Goal: Task Accomplishment & Management: Use online tool/utility

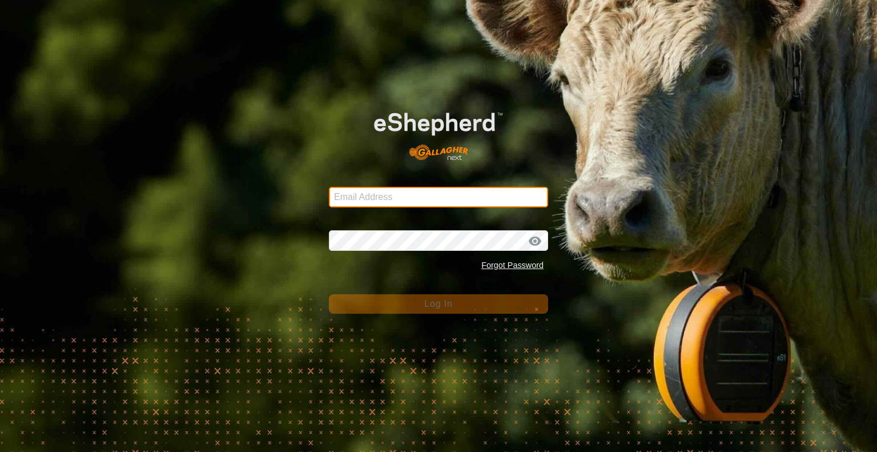
click at [380, 190] on input "Email Address" at bounding box center [438, 197] width 219 height 21
type input "[EMAIL_ADDRESS][DOMAIN_NAME]"
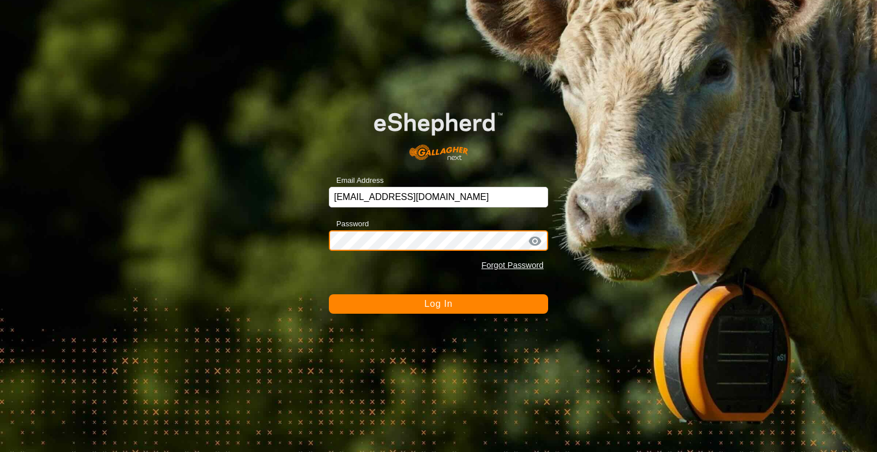
click at [329, 294] on button "Log In" at bounding box center [438, 303] width 219 height 19
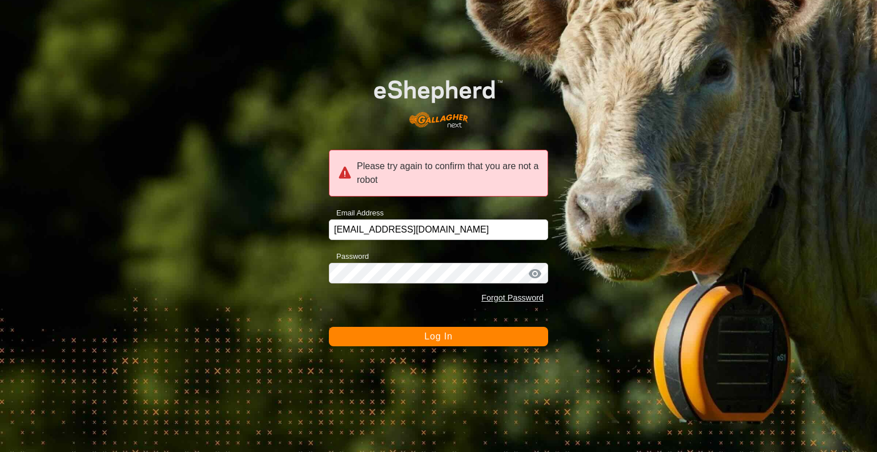
click at [404, 340] on button "Log In" at bounding box center [438, 336] width 219 height 19
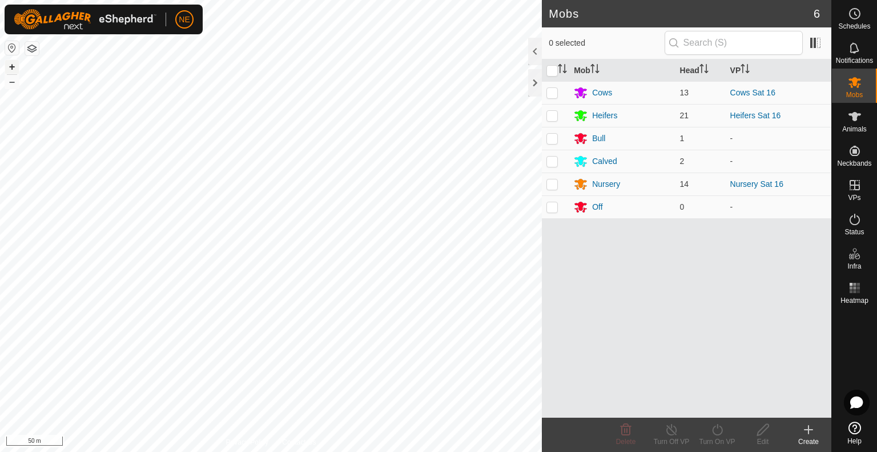
click at [9, 68] on button "+" at bounding box center [12, 67] width 14 height 14
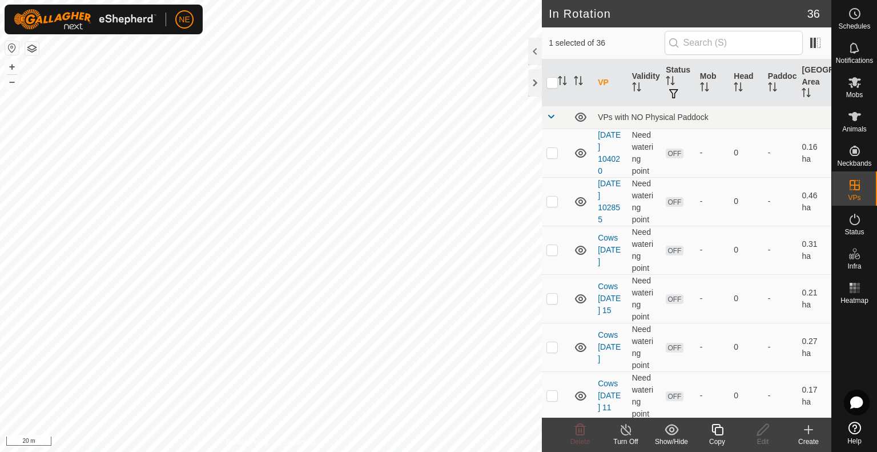
click at [719, 438] on div "Copy" at bounding box center [717, 441] width 46 height 10
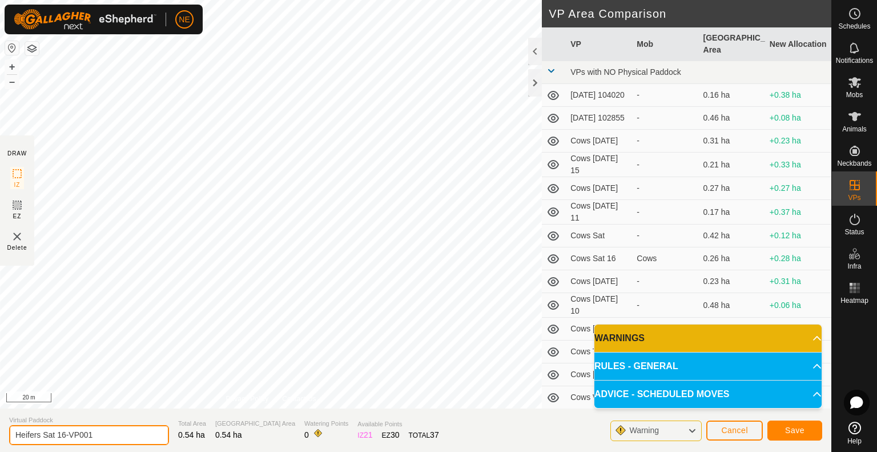
click at [103, 432] on input "Heifers Sat 16-VP001" at bounding box center [89, 435] width 160 height 20
type input "Heifers Sun 17"
click at [790, 433] on span "Save" at bounding box center [794, 429] width 19 height 9
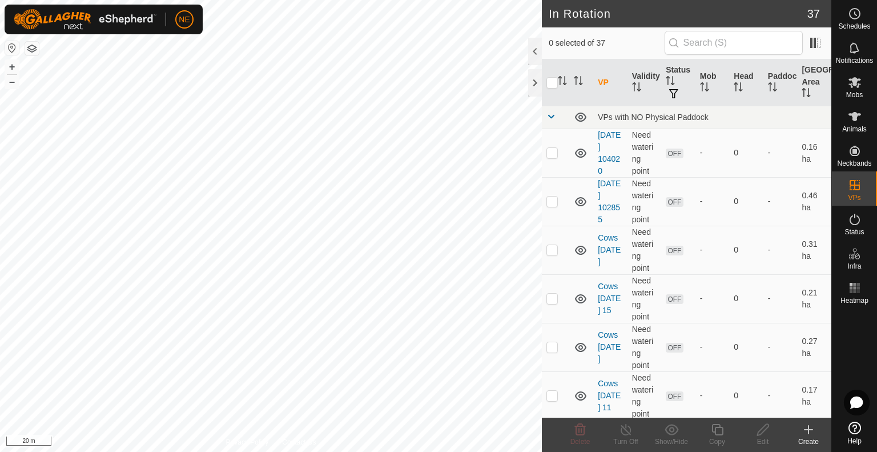
checkbox input "true"
click at [715, 437] on div "Copy" at bounding box center [717, 441] width 46 height 10
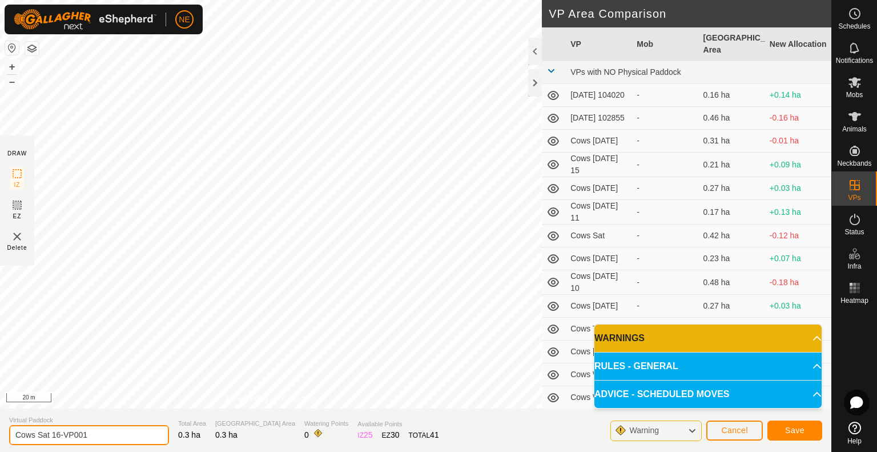
click at [100, 436] on input "Cows Sat 16-VP001" at bounding box center [89, 435] width 160 height 20
type input "Cows Sun 17"
click at [781, 426] on button "Save" at bounding box center [794, 430] width 55 height 20
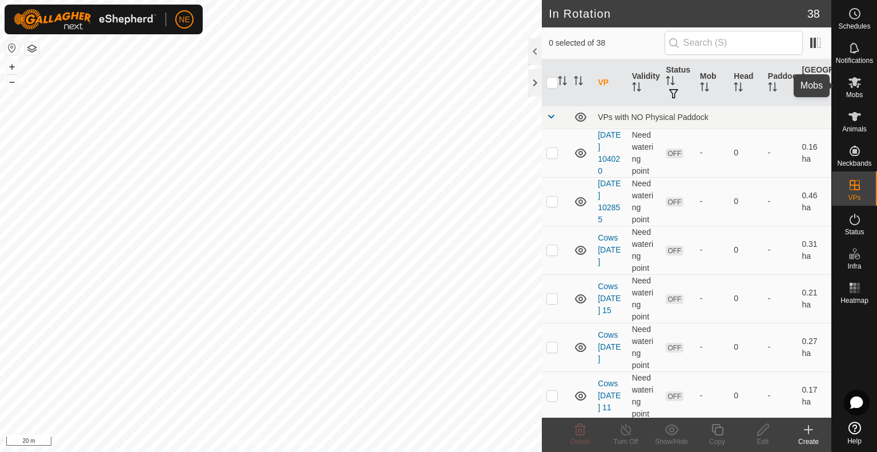
click at [859, 91] on span "Mobs" at bounding box center [854, 94] width 17 height 7
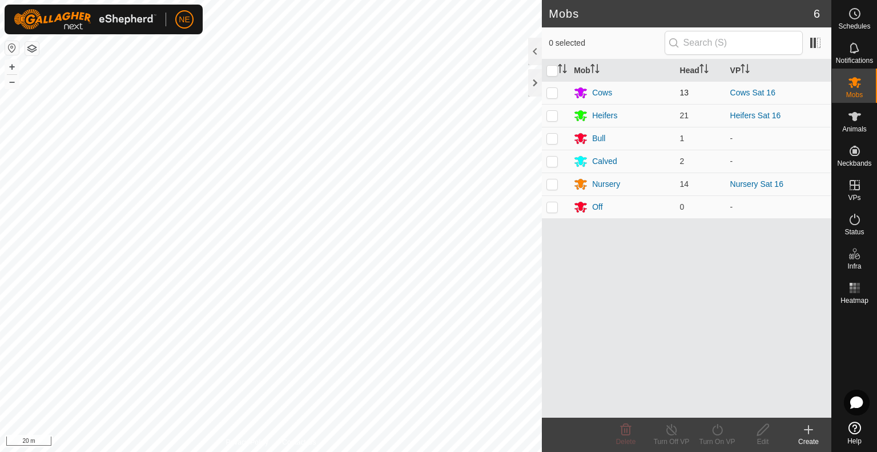
click at [553, 96] on p-checkbox at bounding box center [551, 92] width 11 height 9
checkbox input "true"
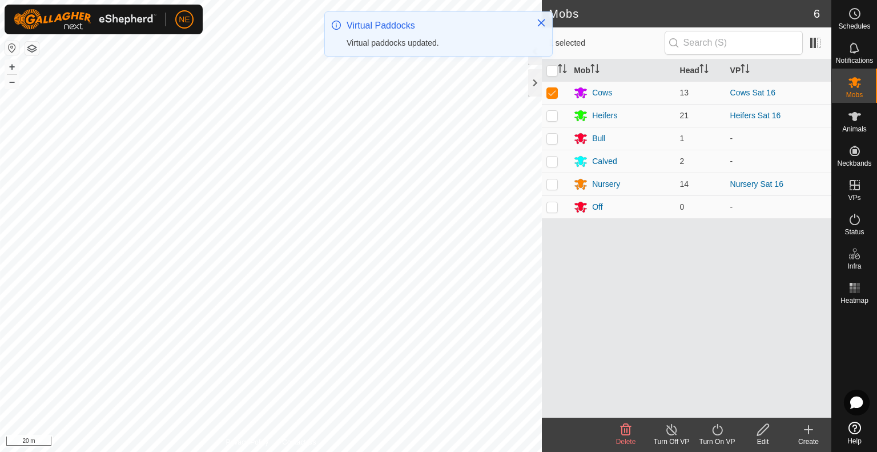
click at [715, 440] on div "Turn On VP" at bounding box center [717, 441] width 46 height 10
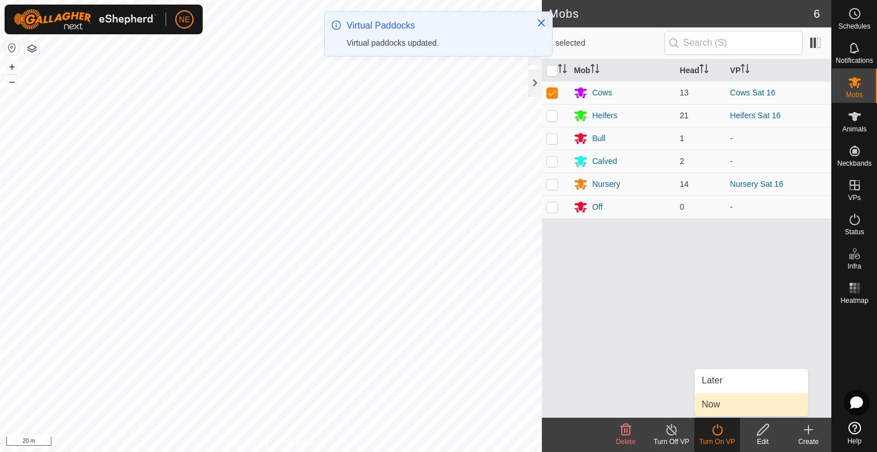
click at [749, 408] on link "Now" at bounding box center [751, 404] width 113 height 23
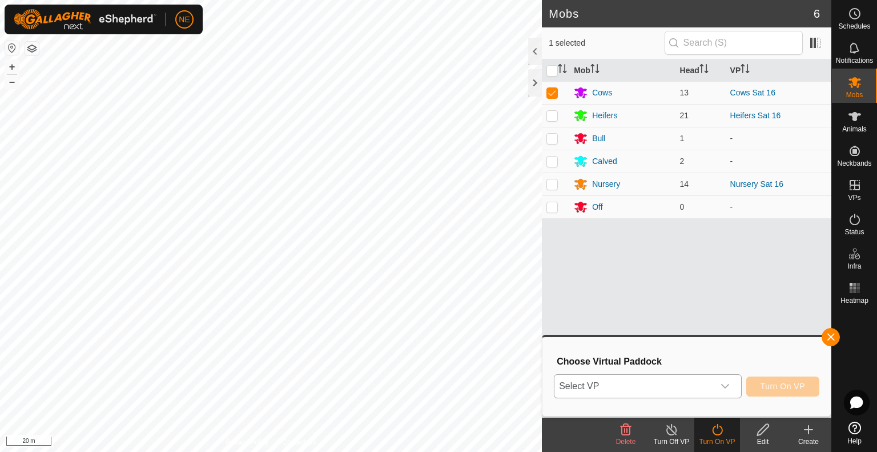
click at [729, 387] on icon "dropdown trigger" at bounding box center [724, 385] width 9 height 9
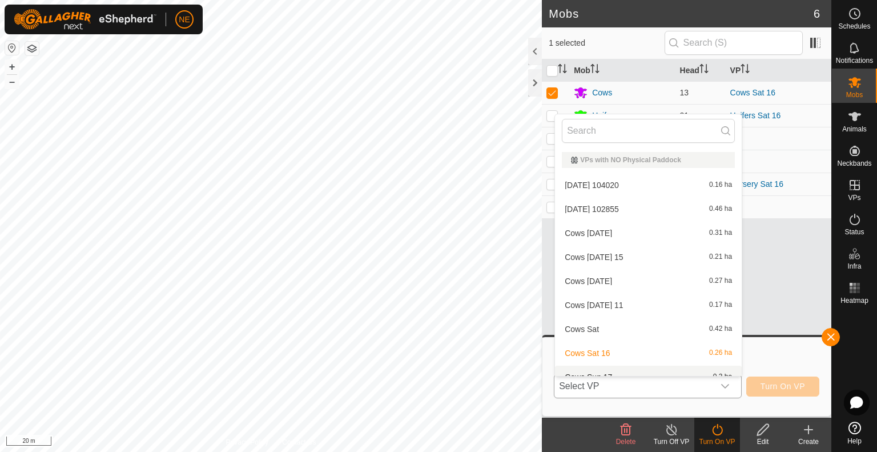
scroll to position [13, 0]
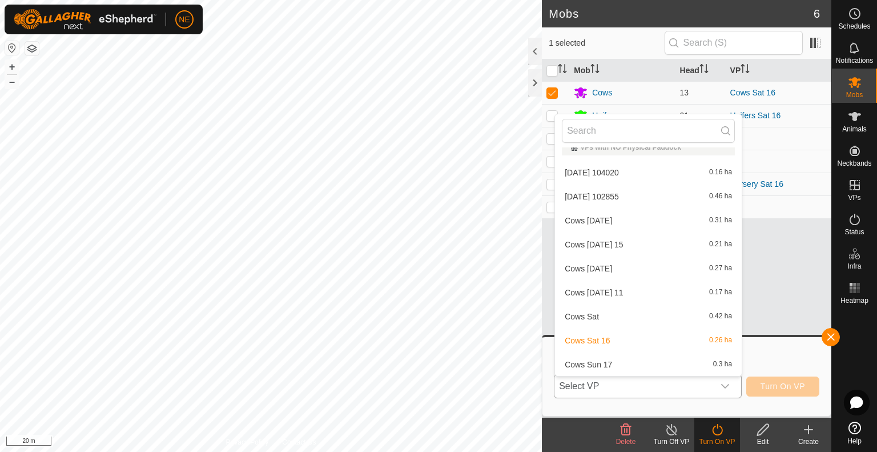
click at [658, 365] on div "Cows Sun 17 0.3 ha" at bounding box center [648, 364] width 173 height 14
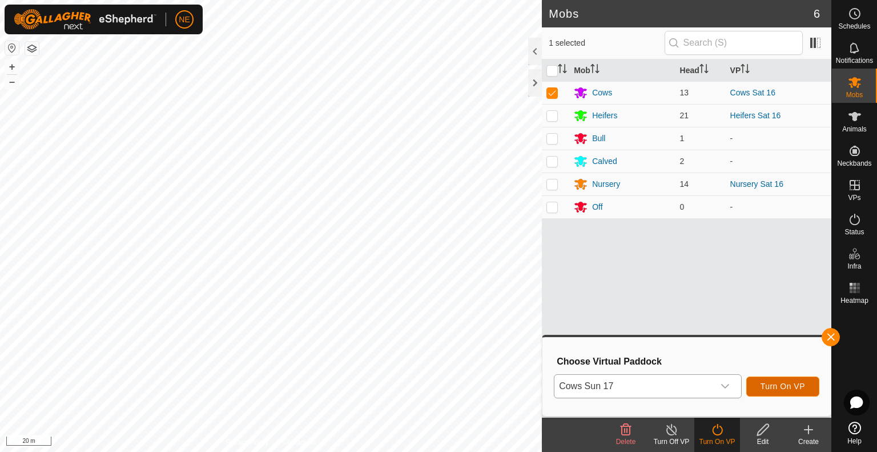
click at [777, 386] on span "Turn On VP" at bounding box center [782, 385] width 45 height 9
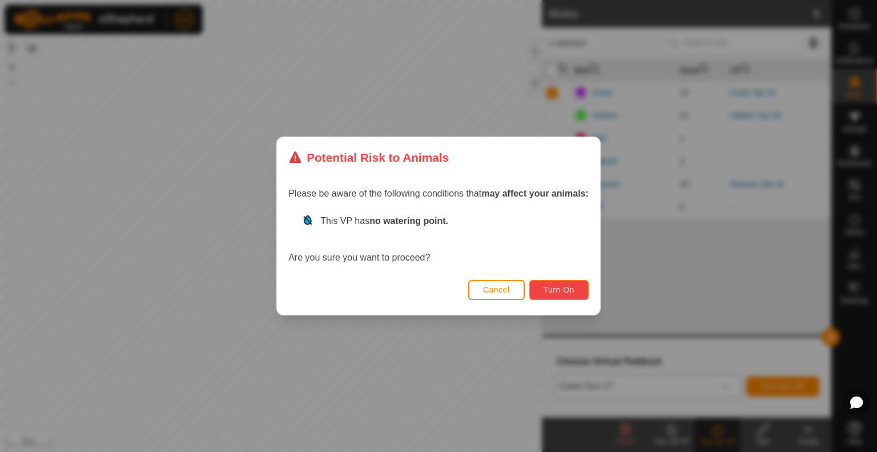
click at [555, 287] on span "Turn On" at bounding box center [558, 289] width 31 height 9
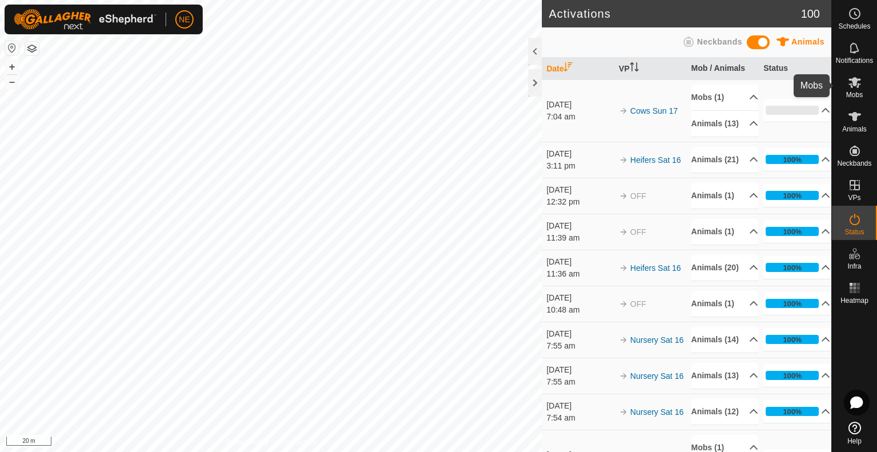
click at [845, 86] on es-mob-svg-icon at bounding box center [854, 82] width 21 height 18
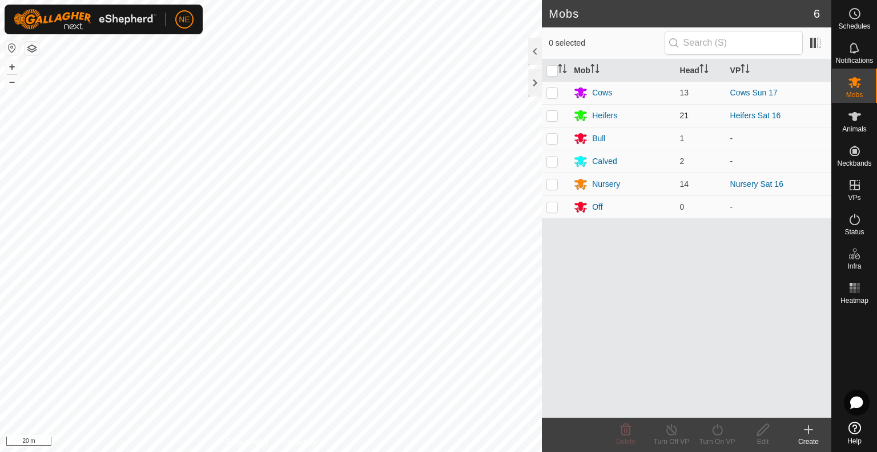
click at [553, 114] on p-checkbox at bounding box center [551, 115] width 11 height 9
checkbox input "true"
click at [717, 428] on icon at bounding box center [717, 429] width 14 height 14
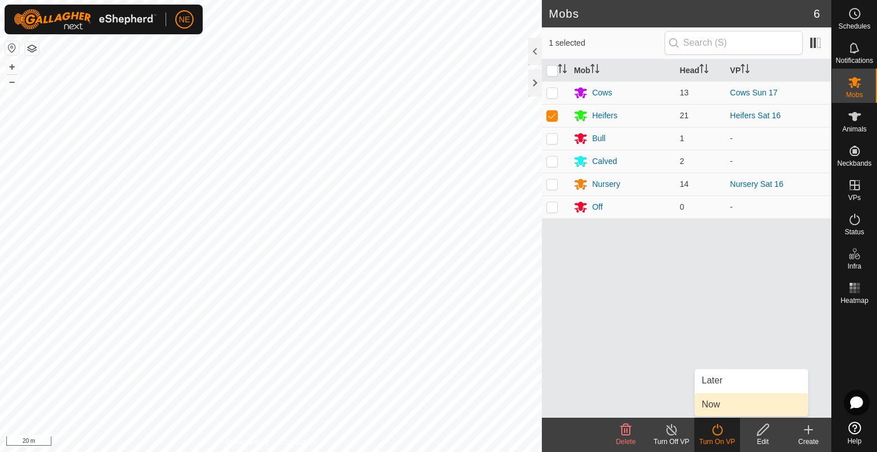
click at [712, 408] on link "Now" at bounding box center [751, 404] width 113 height 23
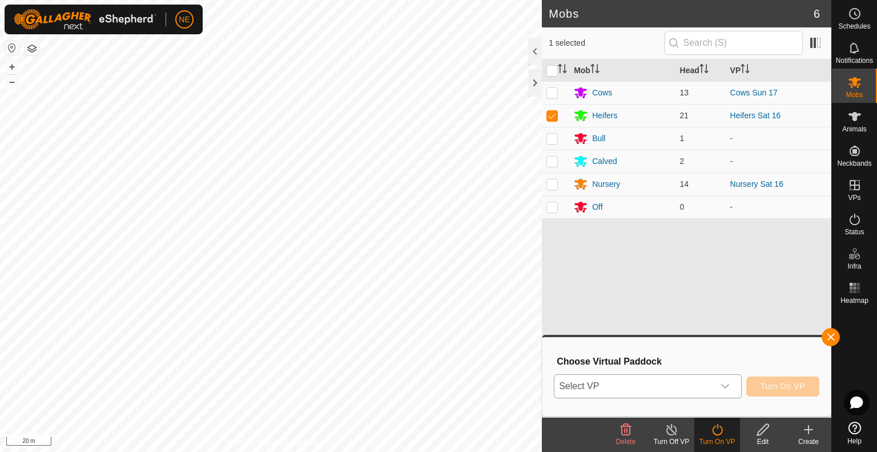
click at [724, 392] on div "dropdown trigger" at bounding box center [725, 385] width 23 height 23
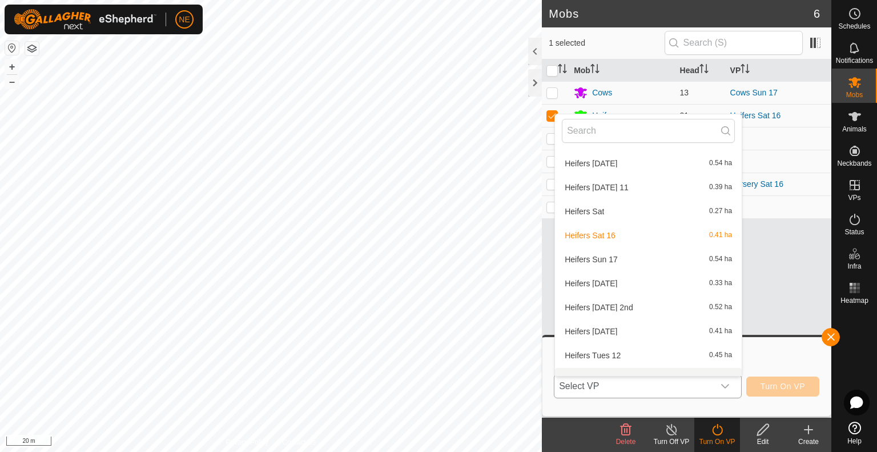
scroll to position [492, 0]
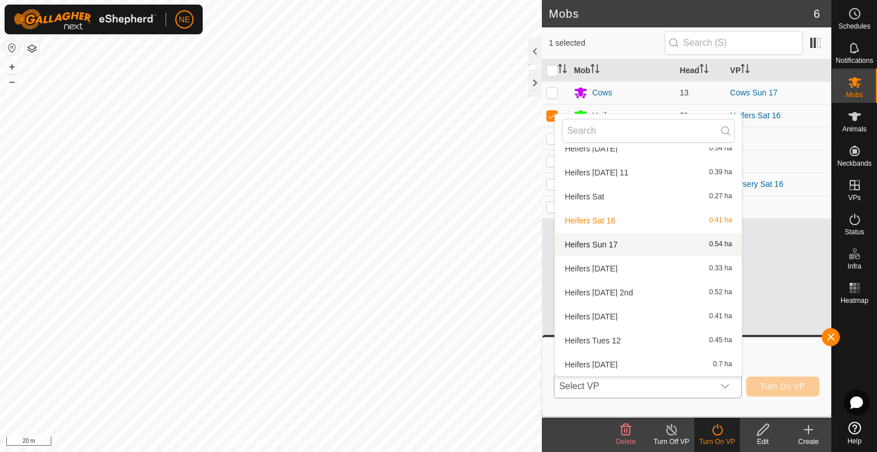
click at [589, 249] on li "Heifers Sun 17 0.54 ha" at bounding box center [648, 244] width 187 height 23
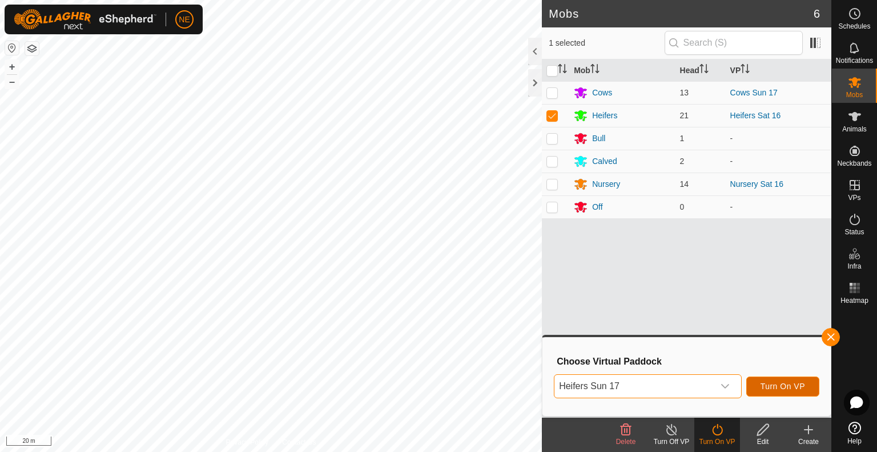
click at [801, 390] on span "Turn On VP" at bounding box center [782, 385] width 45 height 9
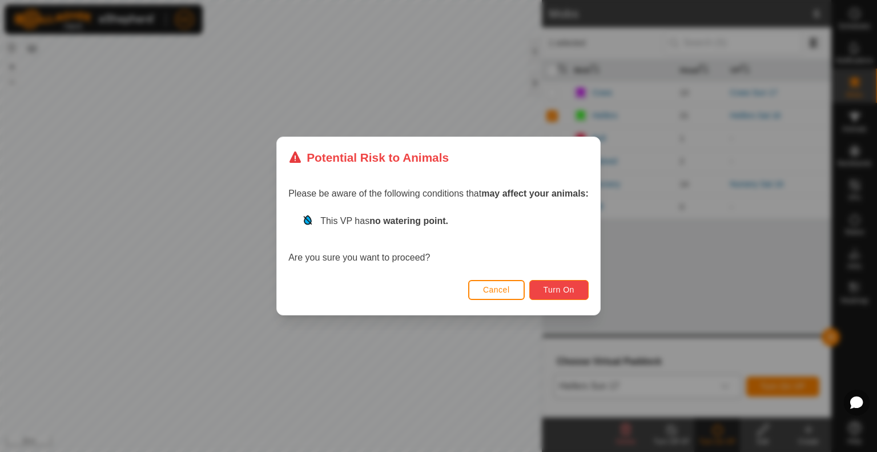
click at [569, 294] on span "Turn On" at bounding box center [558, 289] width 31 height 9
